Goal: Task Accomplishment & Management: Manage account settings

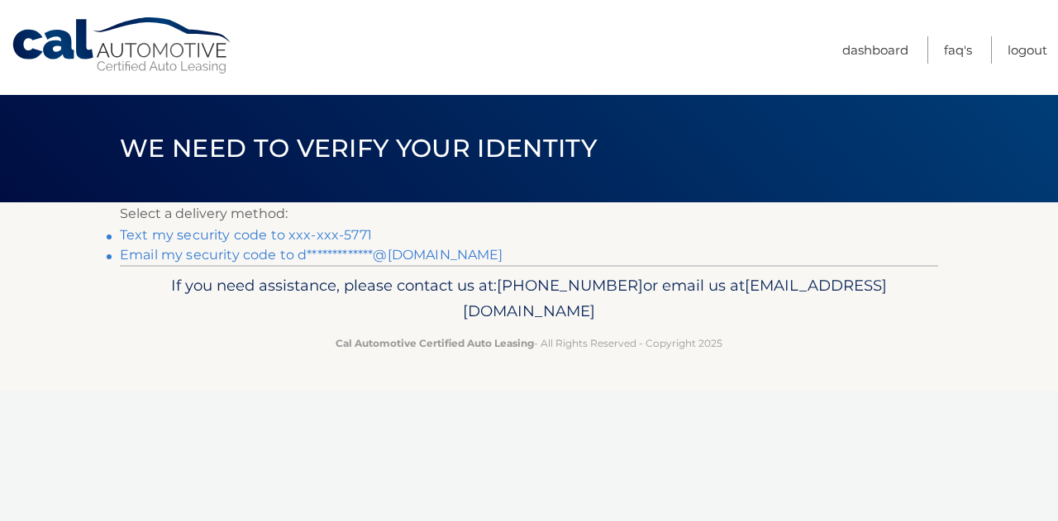
click at [278, 237] on link "Text my security code to xxx-xxx-5771" at bounding box center [246, 235] width 252 height 16
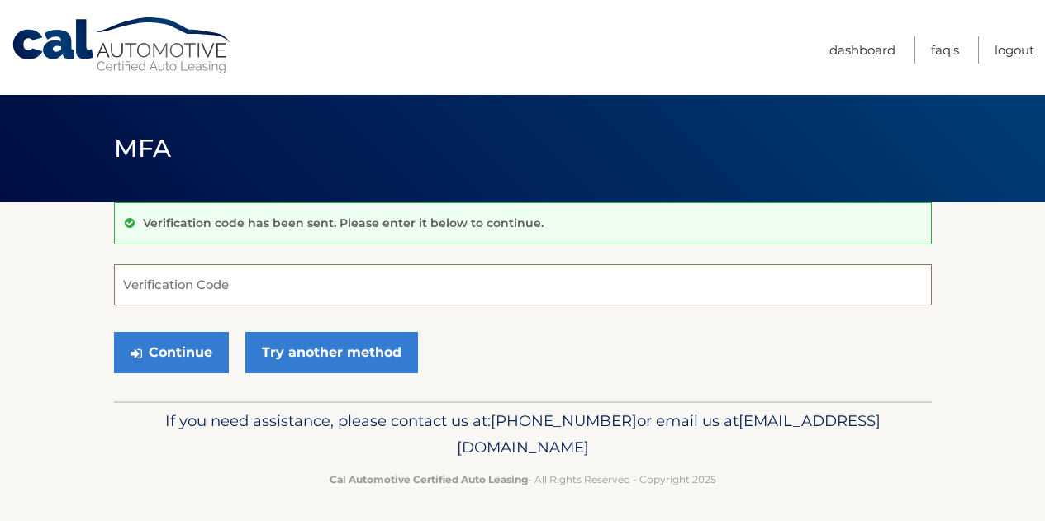
click at [248, 275] on input "Verification Code" at bounding box center [523, 284] width 818 height 41
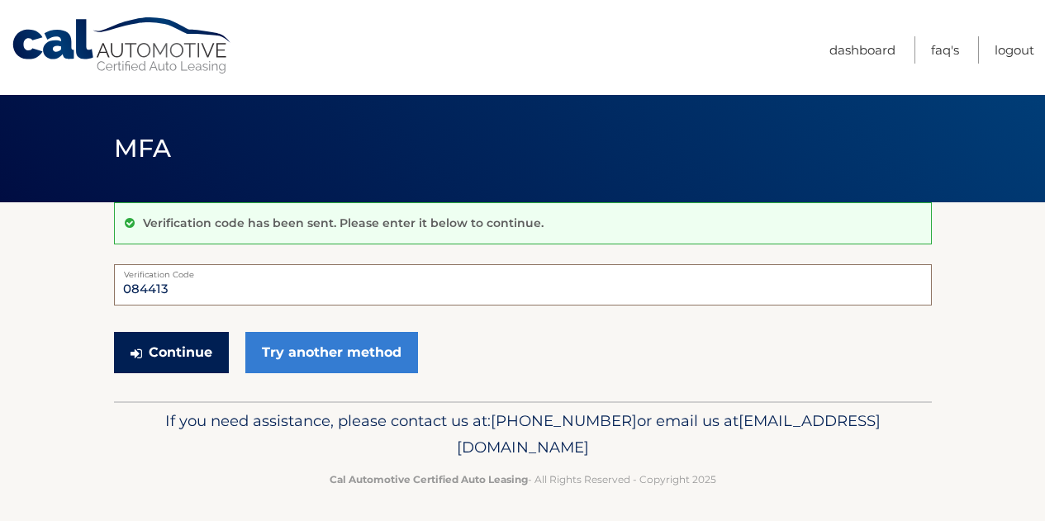
type input "084413"
click at [197, 345] on button "Continue" at bounding box center [171, 352] width 115 height 41
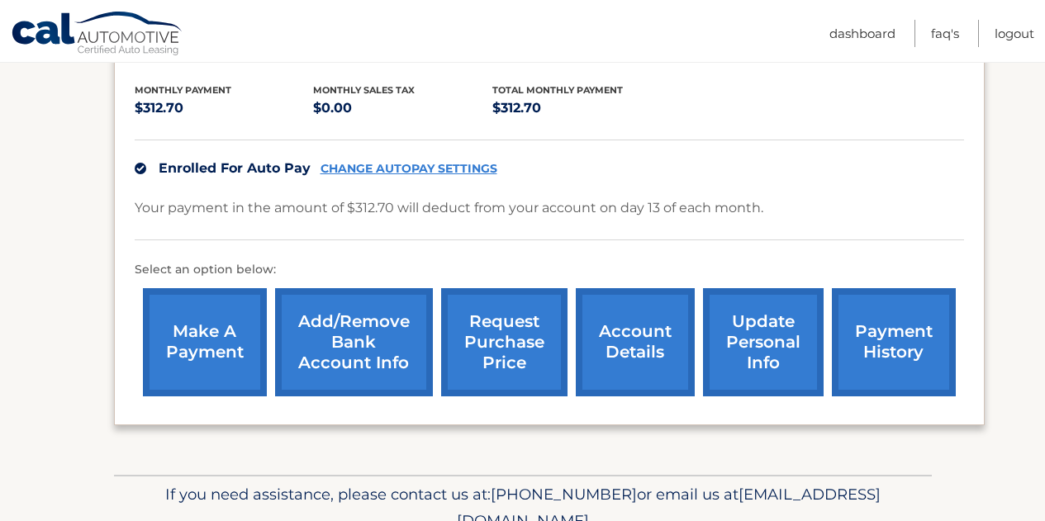
scroll to position [417, 0]
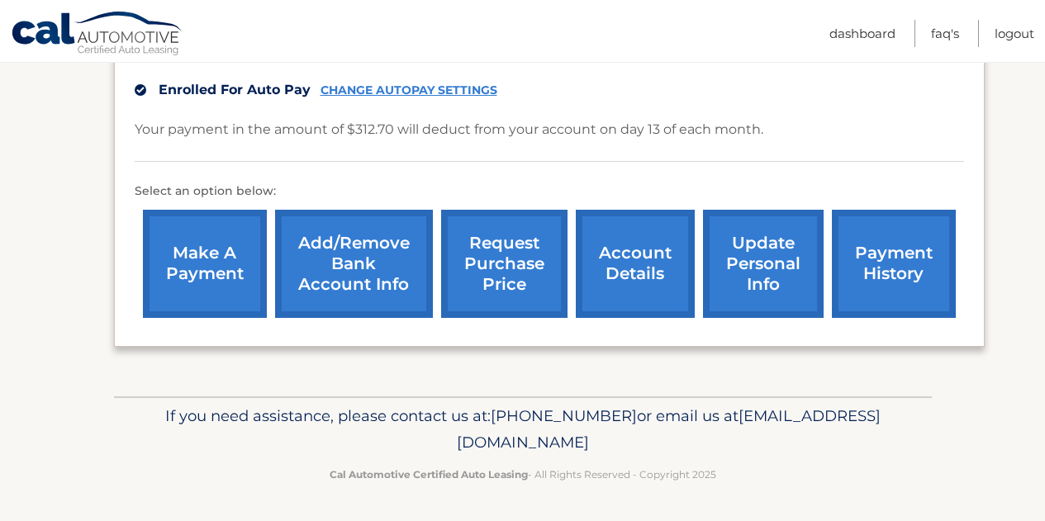
click at [661, 271] on link "account details" at bounding box center [635, 264] width 119 height 108
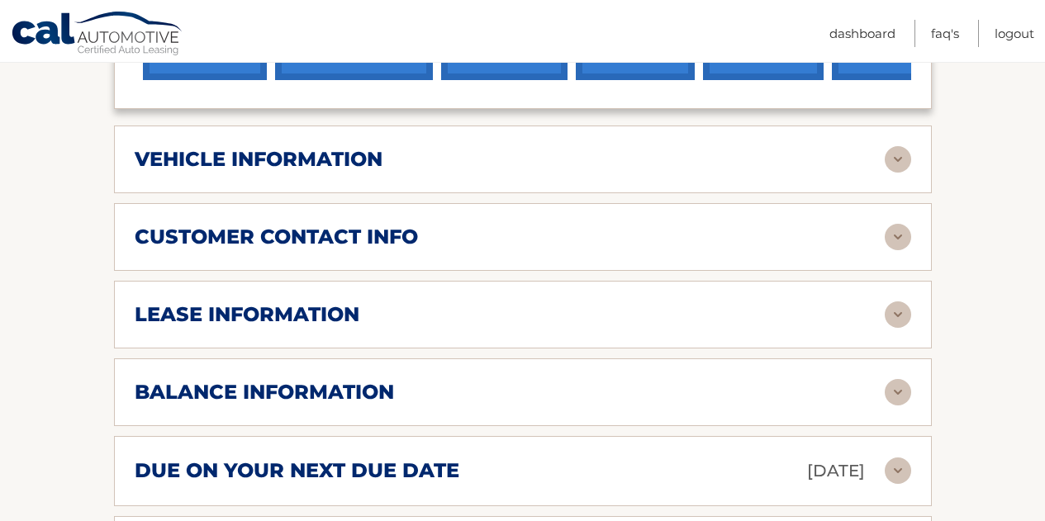
scroll to position [744, 0]
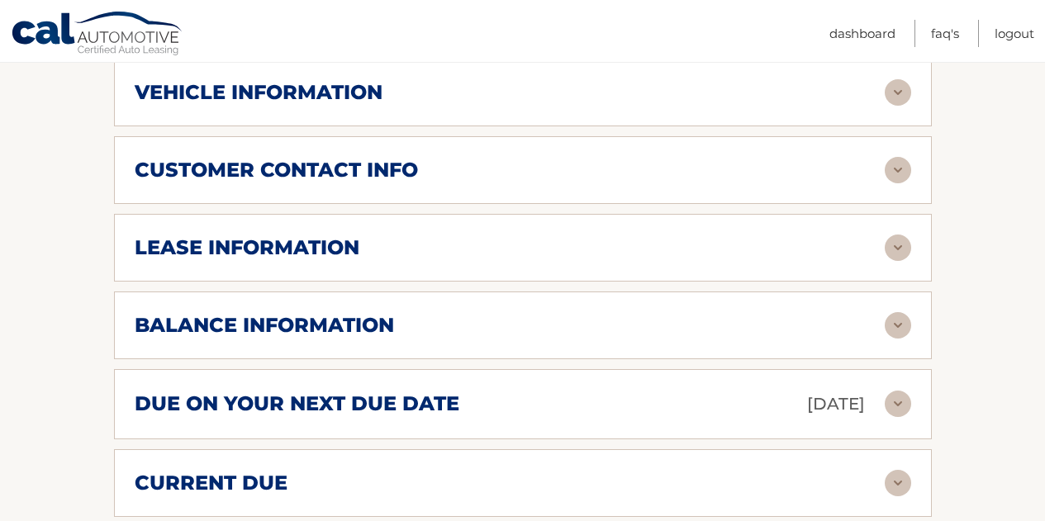
click at [894, 321] on img at bounding box center [898, 325] width 26 height 26
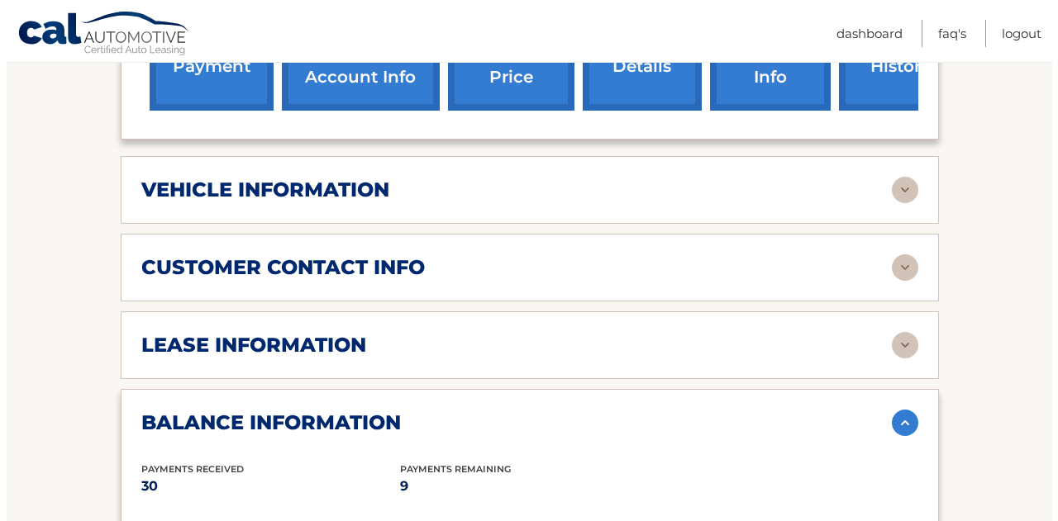
scroll to position [508, 0]
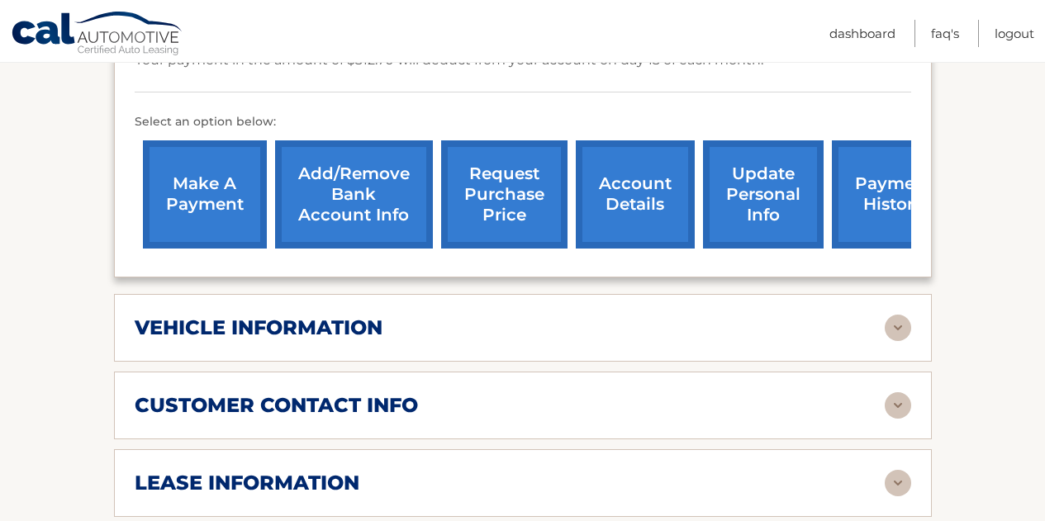
click at [524, 223] on link "request purchase price" at bounding box center [504, 194] width 126 height 108
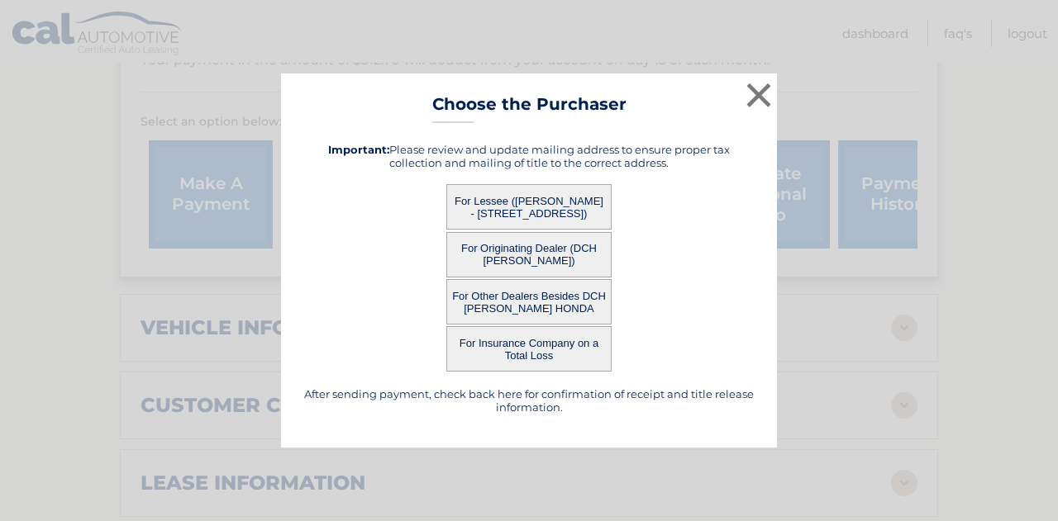
click at [539, 206] on button "For Lessee ([PERSON_NAME] - [STREET_ADDRESS])" at bounding box center [528, 206] width 165 height 45
click at [481, 212] on div "× Choose the Purchaser After sending payment, check back here for confirmation …" at bounding box center [529, 261] width 496 height 374
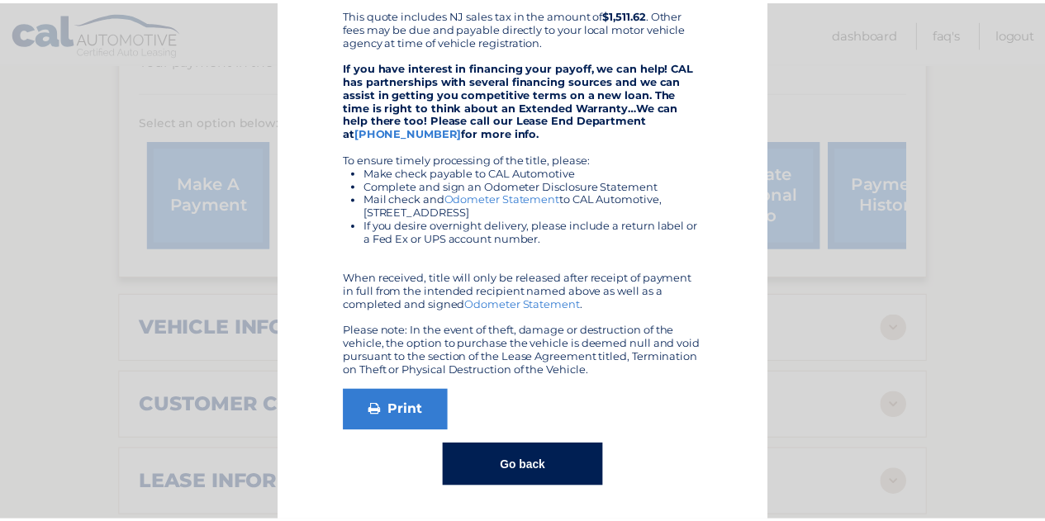
scroll to position [0, 0]
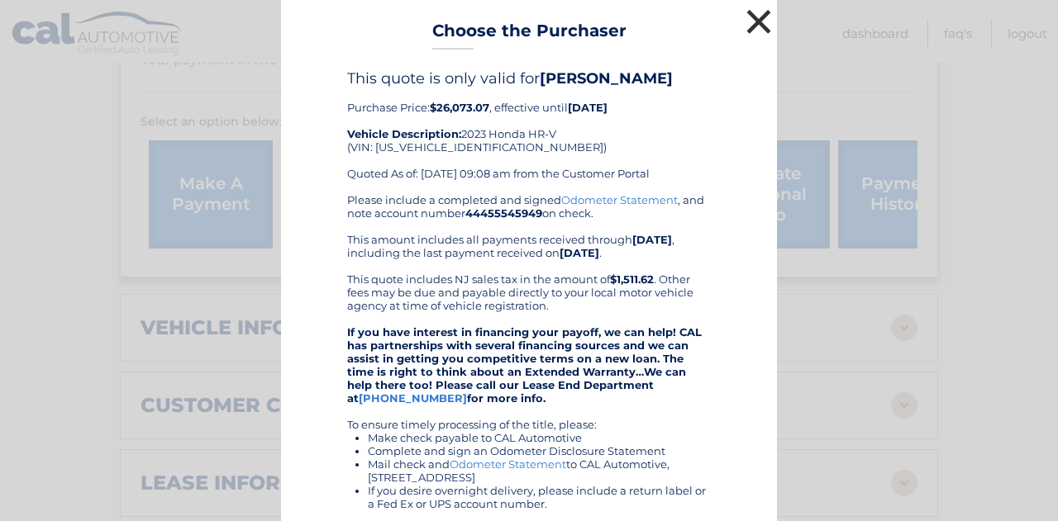
click at [753, 16] on button "×" at bounding box center [758, 21] width 33 height 33
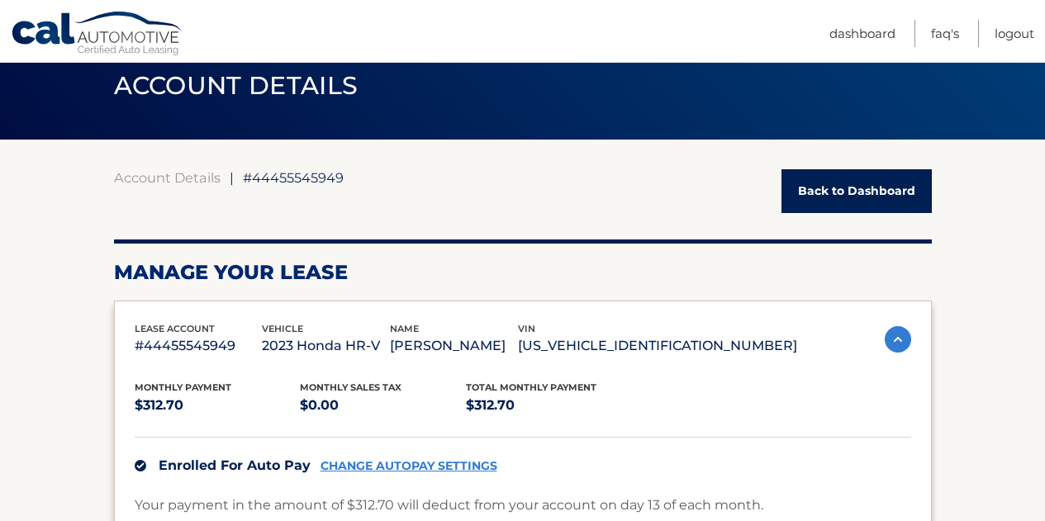
scroll to position [83, 0]
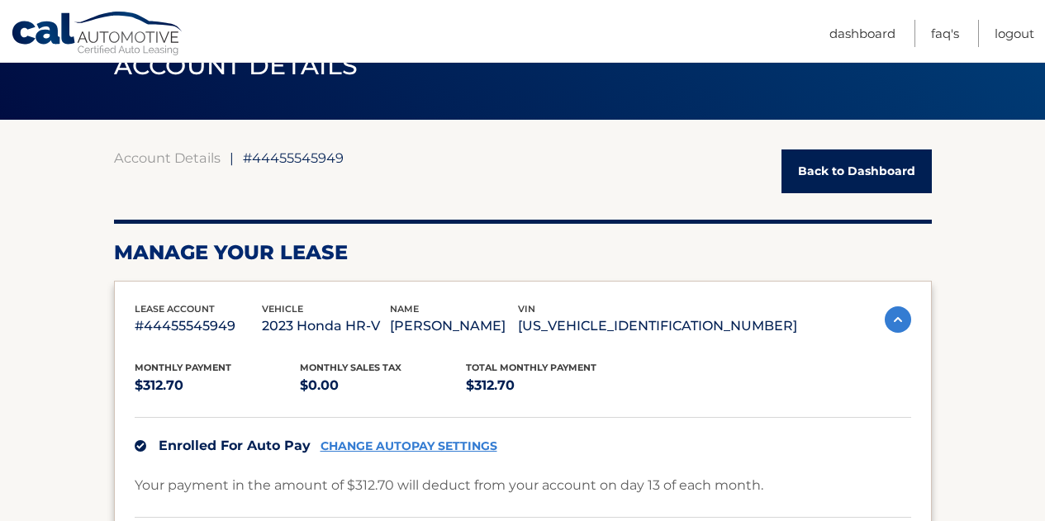
click at [826, 166] on link "Back to Dashboard" at bounding box center [857, 172] width 150 height 44
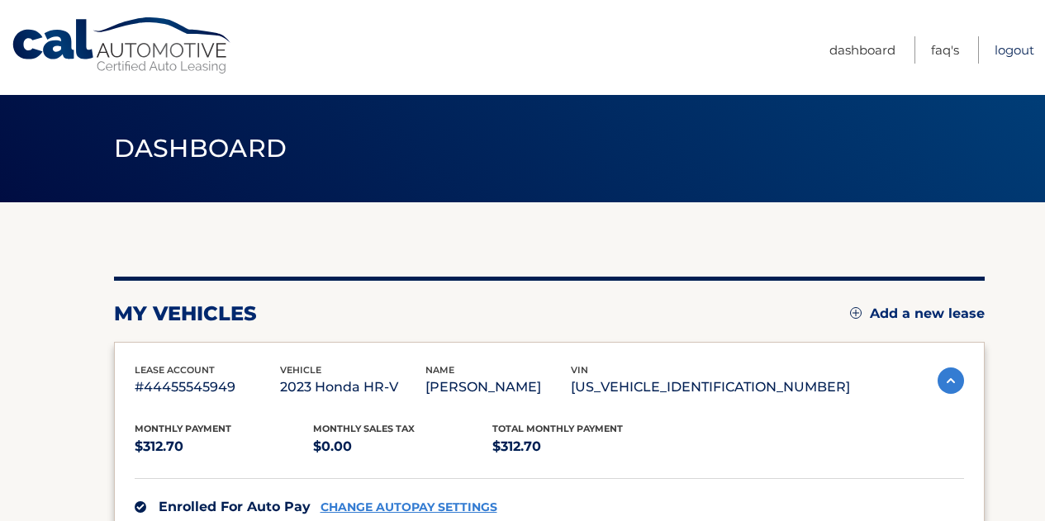
click at [996, 50] on link "Logout" at bounding box center [1015, 49] width 40 height 27
